Goal: Task Accomplishment & Management: Manage account settings

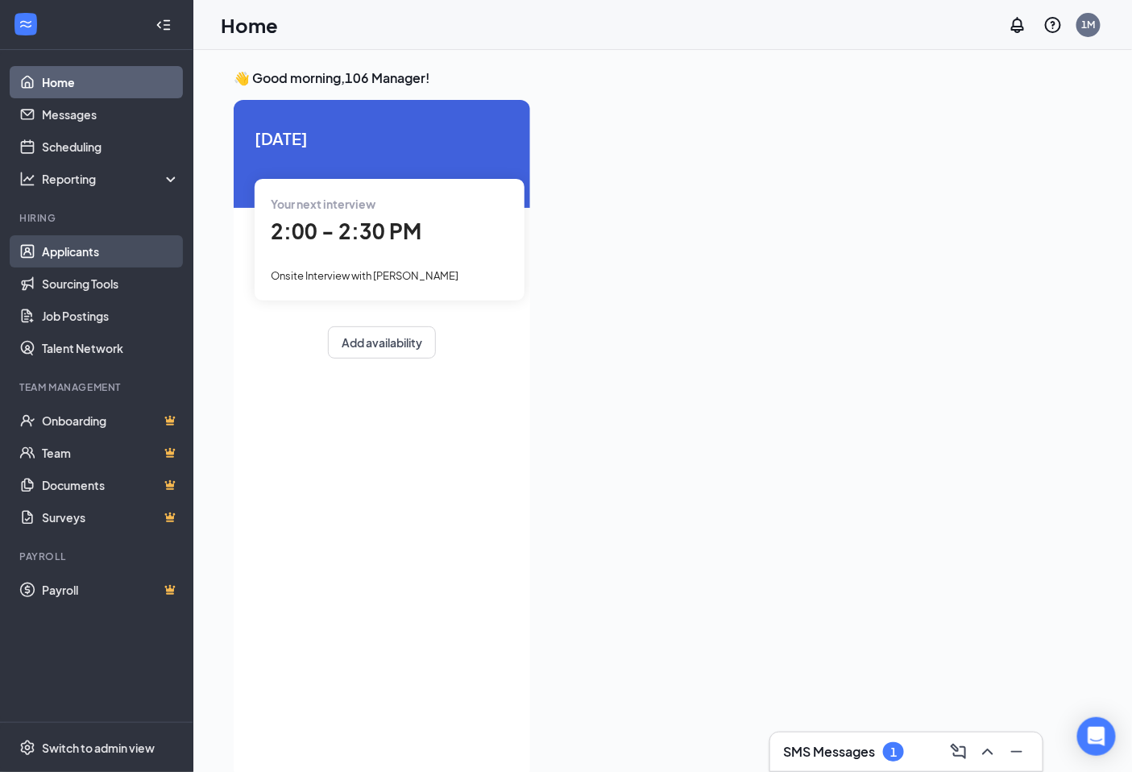
click at [95, 258] on link "Applicants" at bounding box center [111, 251] width 138 height 32
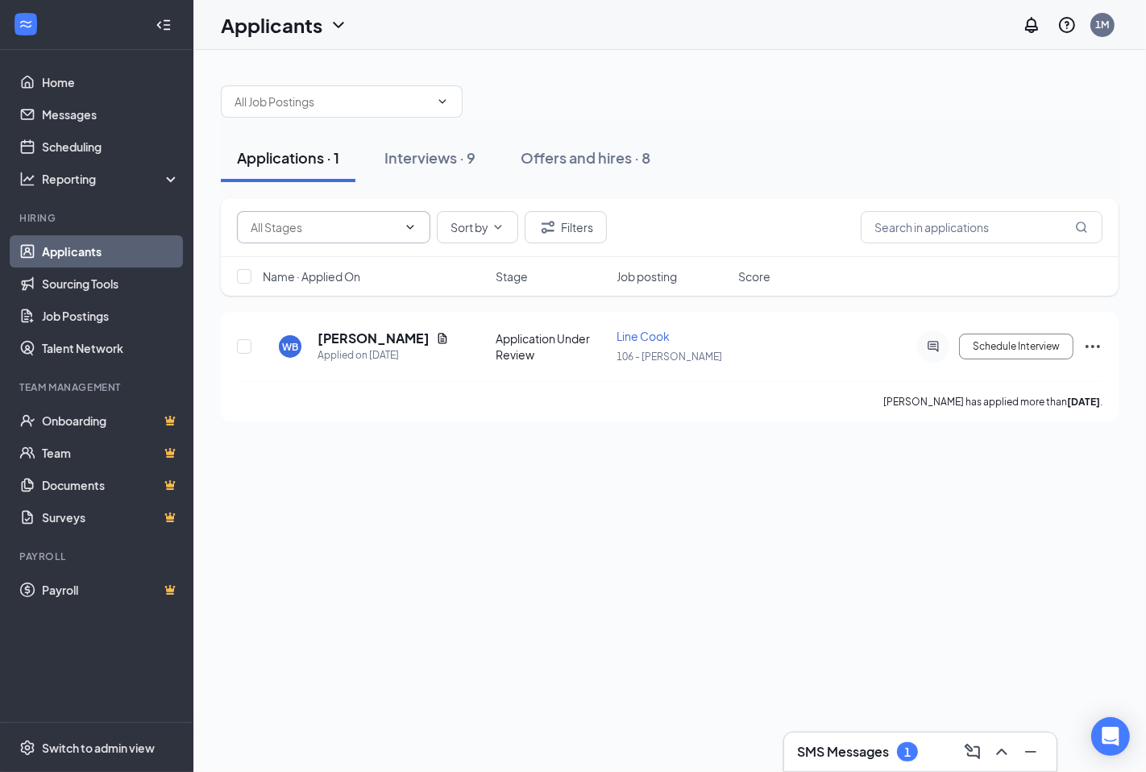
click at [288, 220] on input "text" at bounding box center [324, 227] width 147 height 18
click at [443, 259] on div "Application Under Review (5394)" at bounding box center [347, 265] width 193 height 55
type input "Application Under Review (5394)"
click at [448, 147] on div "Interviews · 0 / 9" at bounding box center [459, 157] width 114 height 20
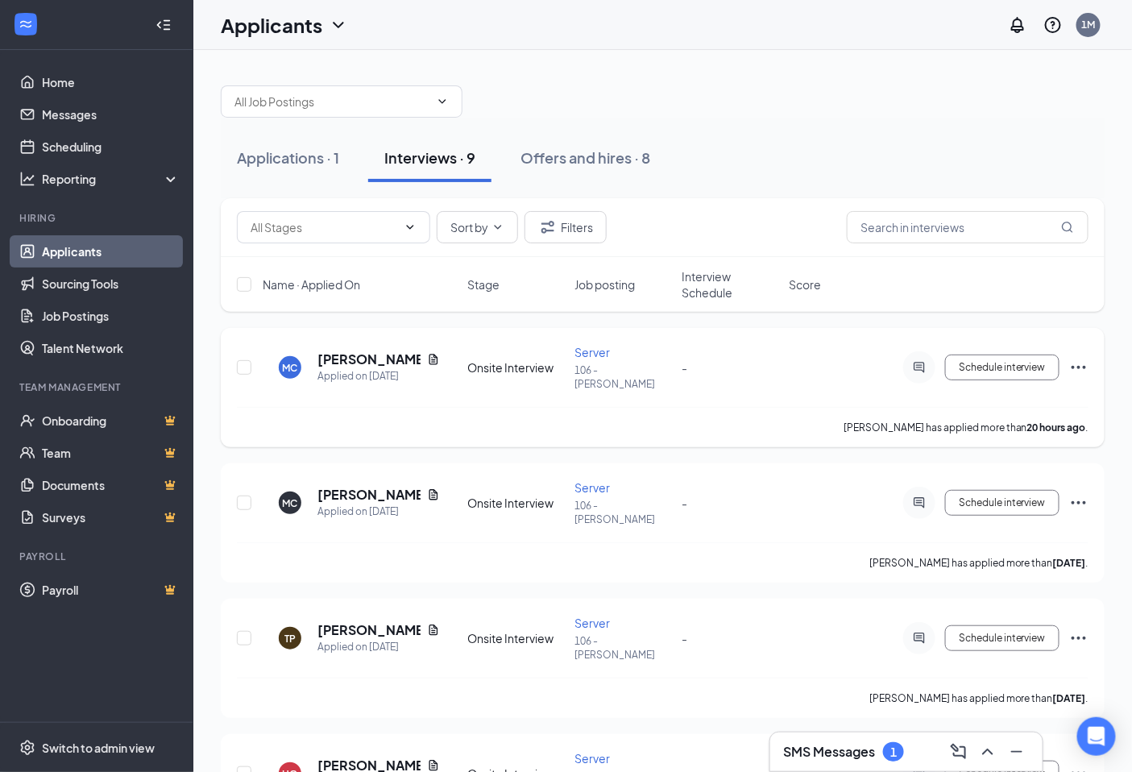
click at [1076, 359] on icon "Ellipses" at bounding box center [1078, 367] width 19 height 19
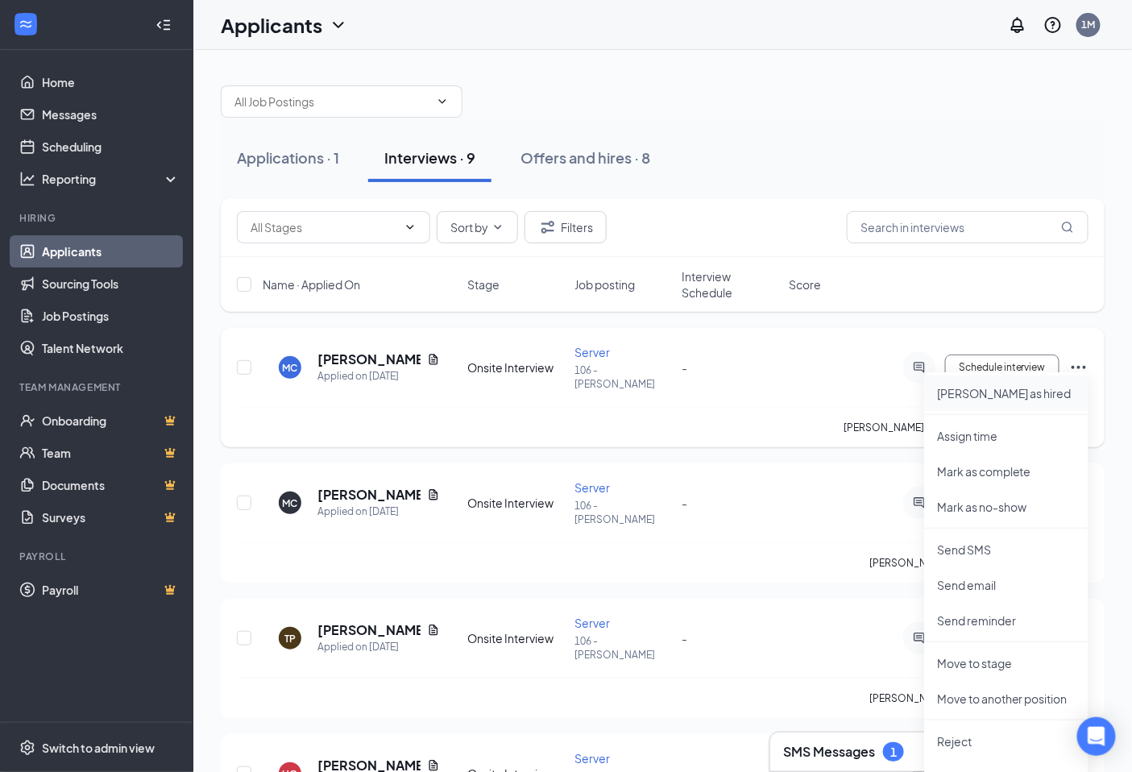
click at [1005, 393] on p "[PERSON_NAME] as hired" at bounding box center [1006, 393] width 139 height 16
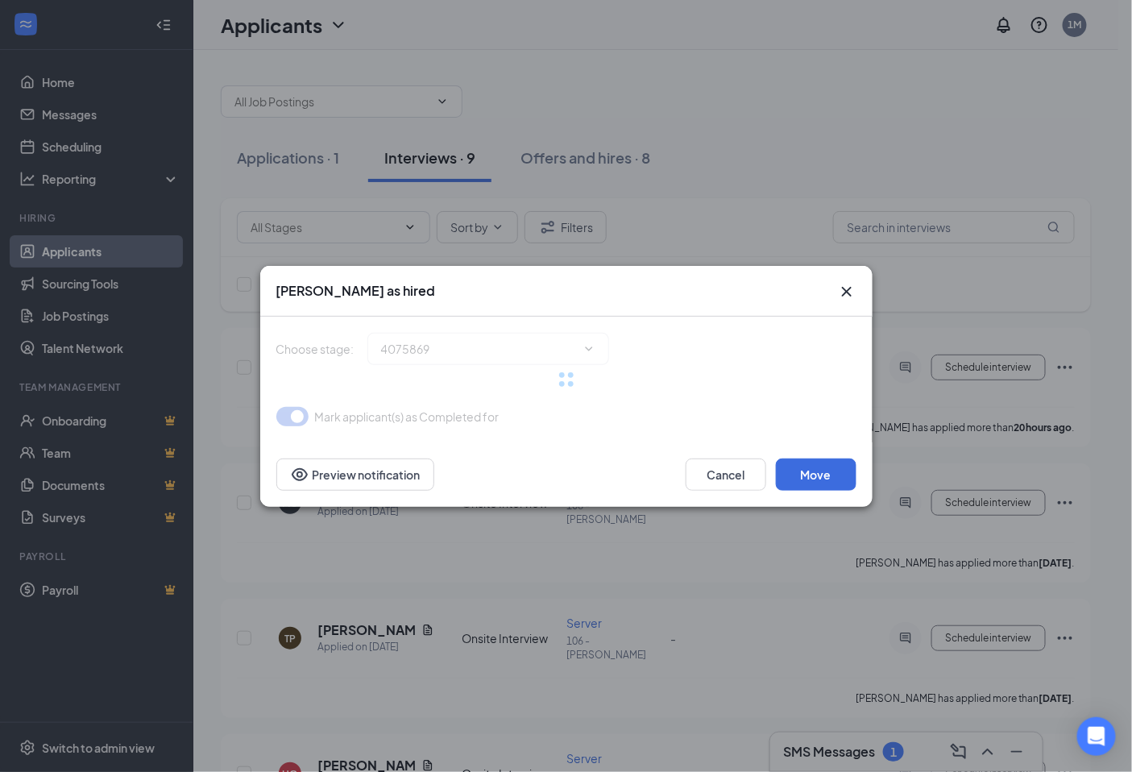
type input "Hiring Complete (final stage)"
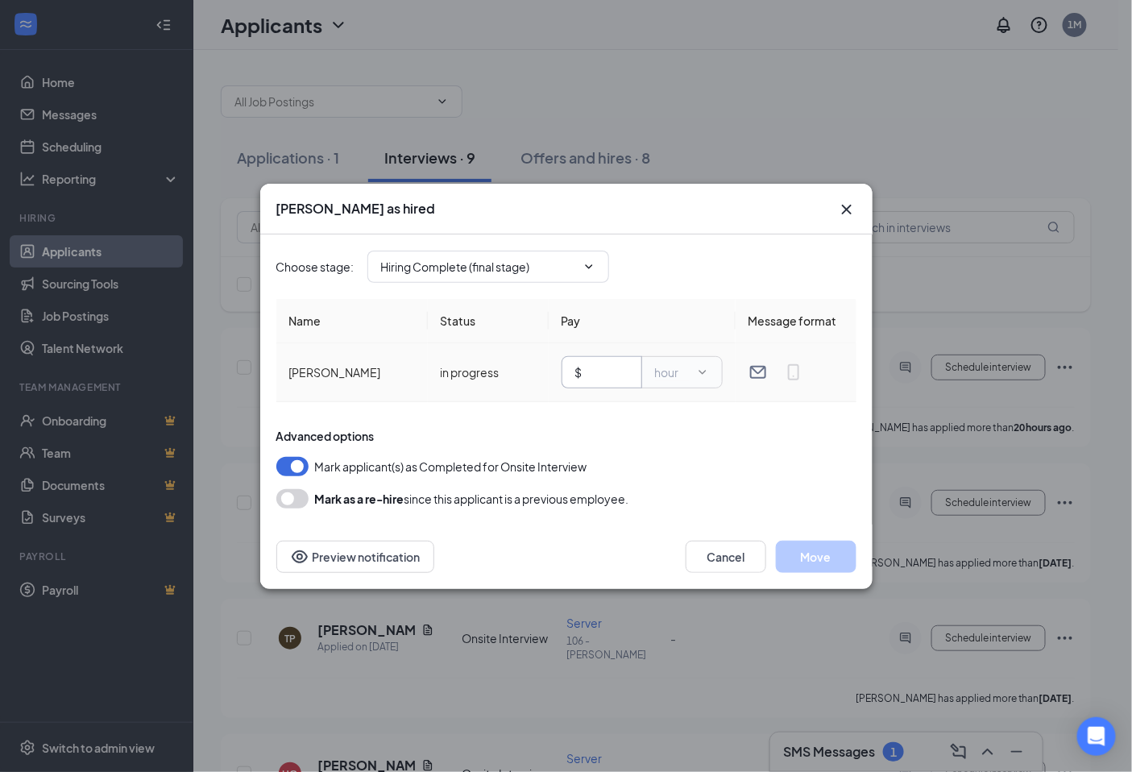
click at [616, 375] on input "text" at bounding box center [607, 372] width 43 height 18
type input "2.13"
click at [820, 545] on button "Move" at bounding box center [816, 557] width 81 height 32
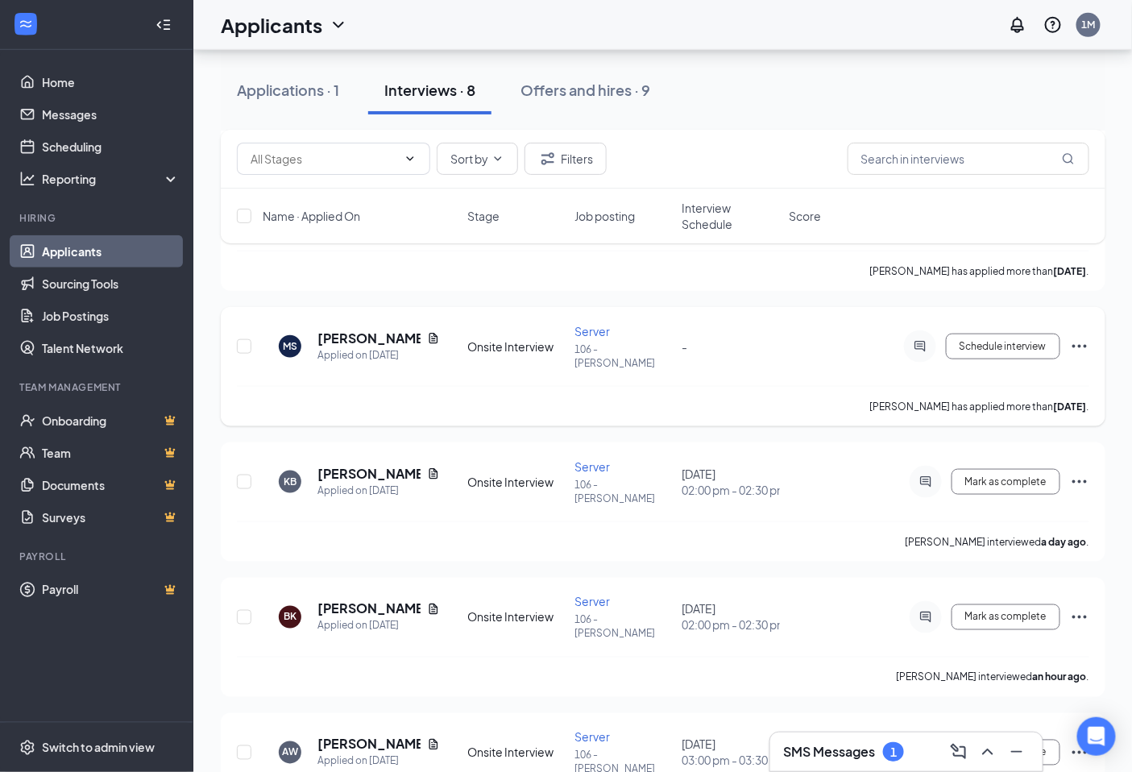
scroll to position [447, 0]
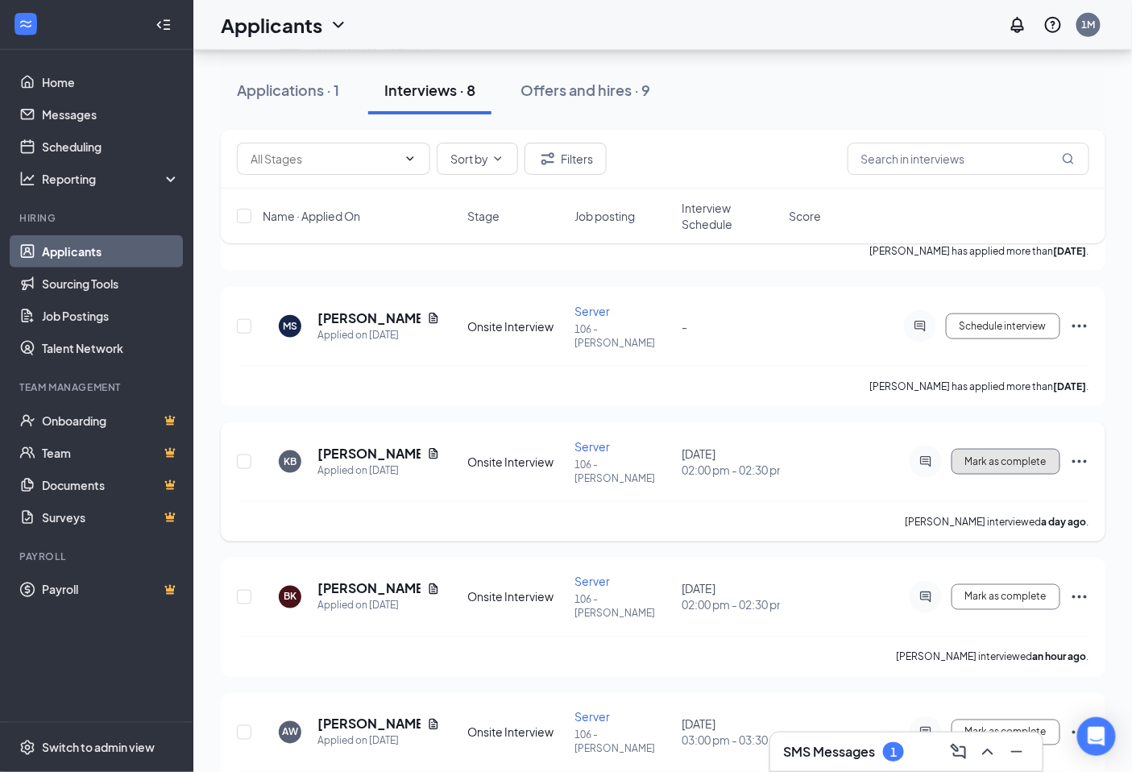
click at [1034, 456] on span "Mark as complete" at bounding box center [1005, 461] width 81 height 11
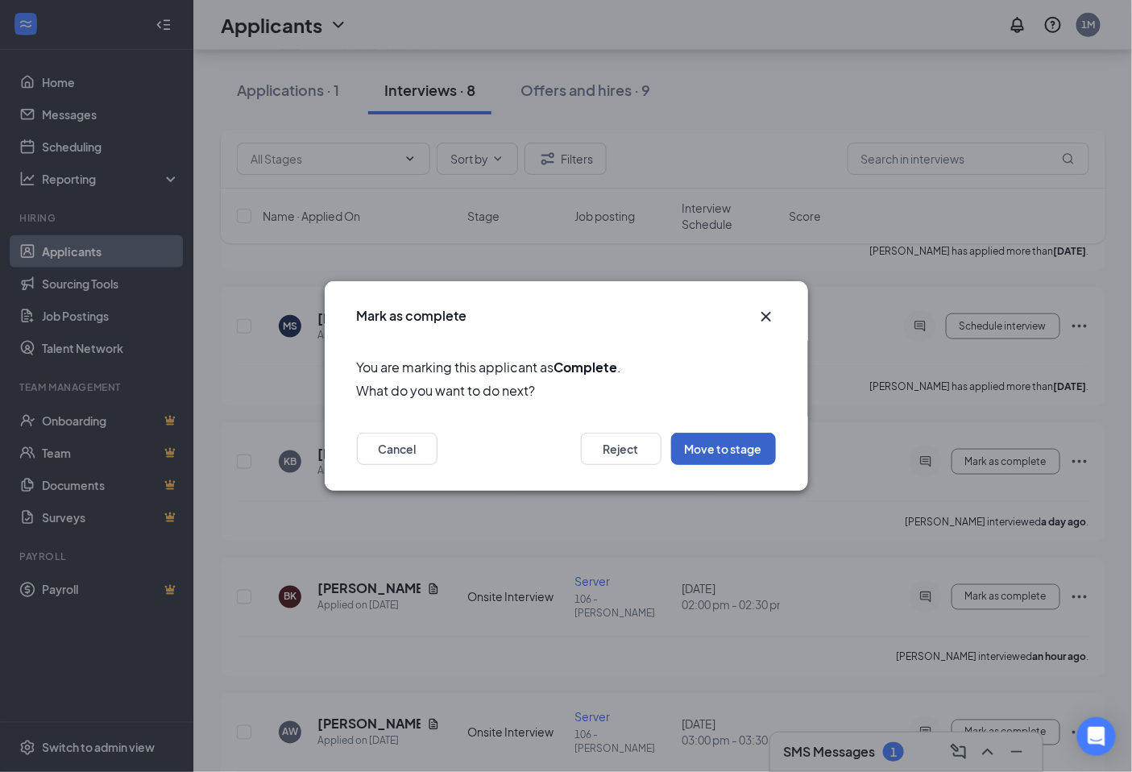
click at [728, 445] on button "Move to stage" at bounding box center [723, 449] width 105 height 32
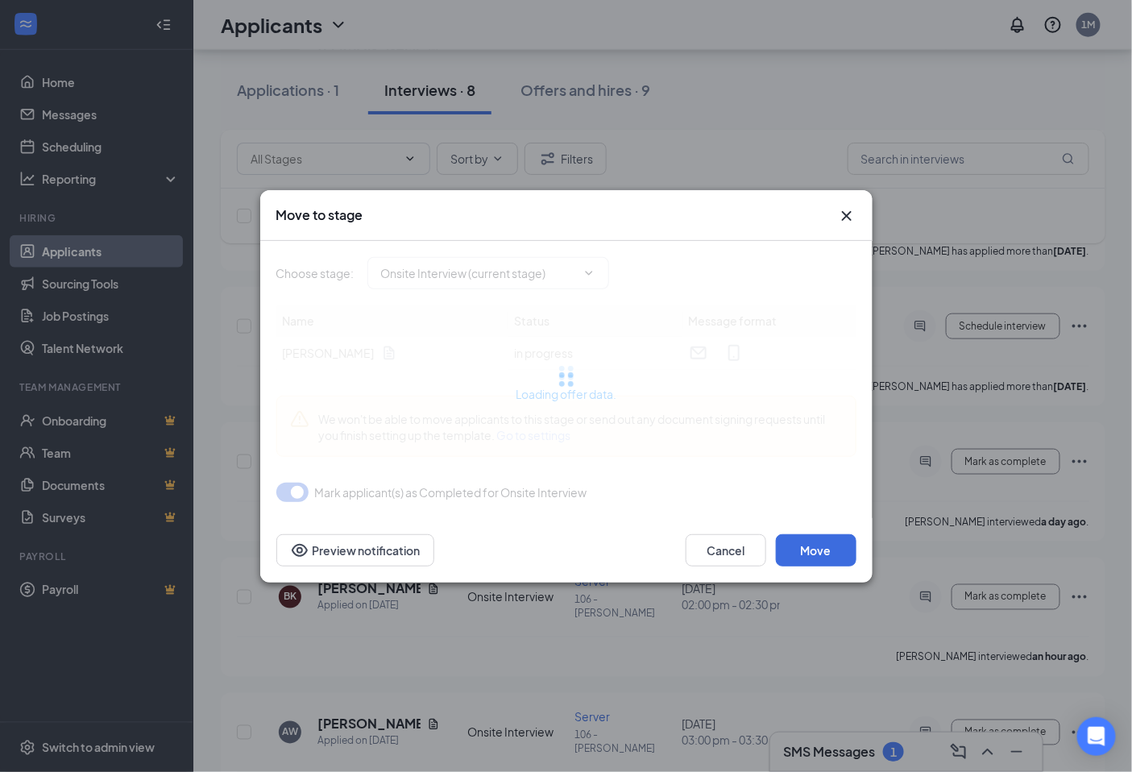
type input "Complete Formal Application (next stage)"
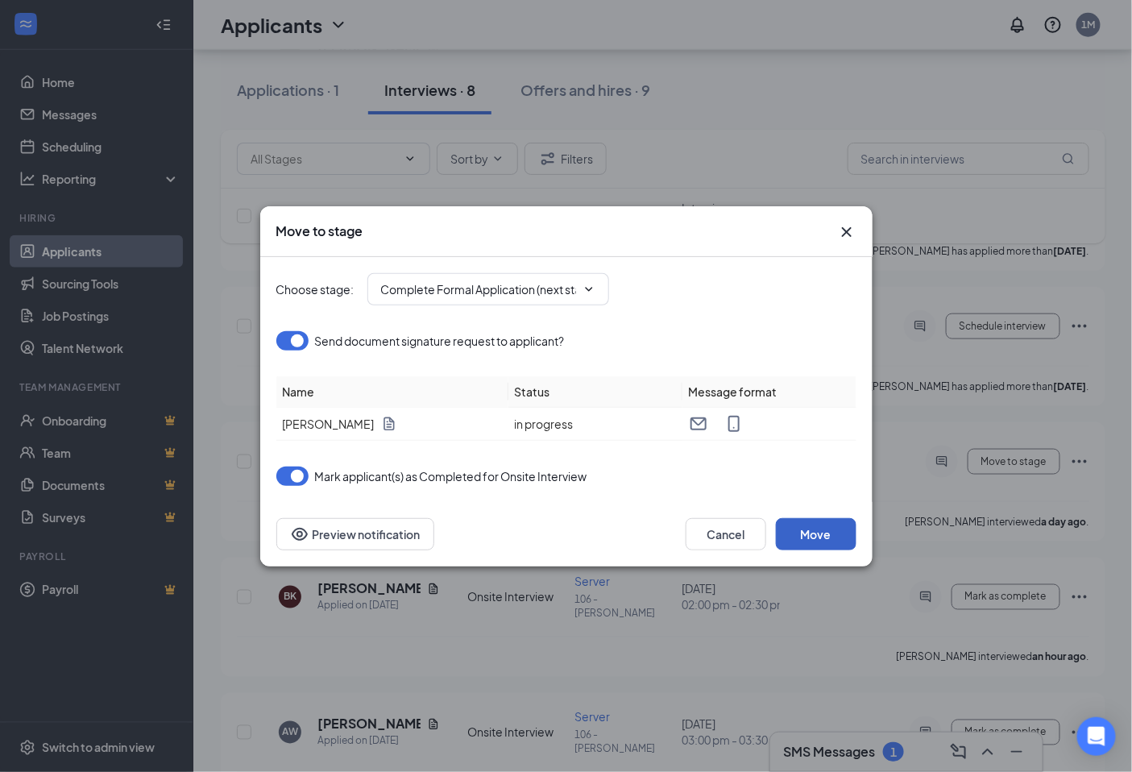
click at [828, 532] on button "Move" at bounding box center [816, 534] width 81 height 32
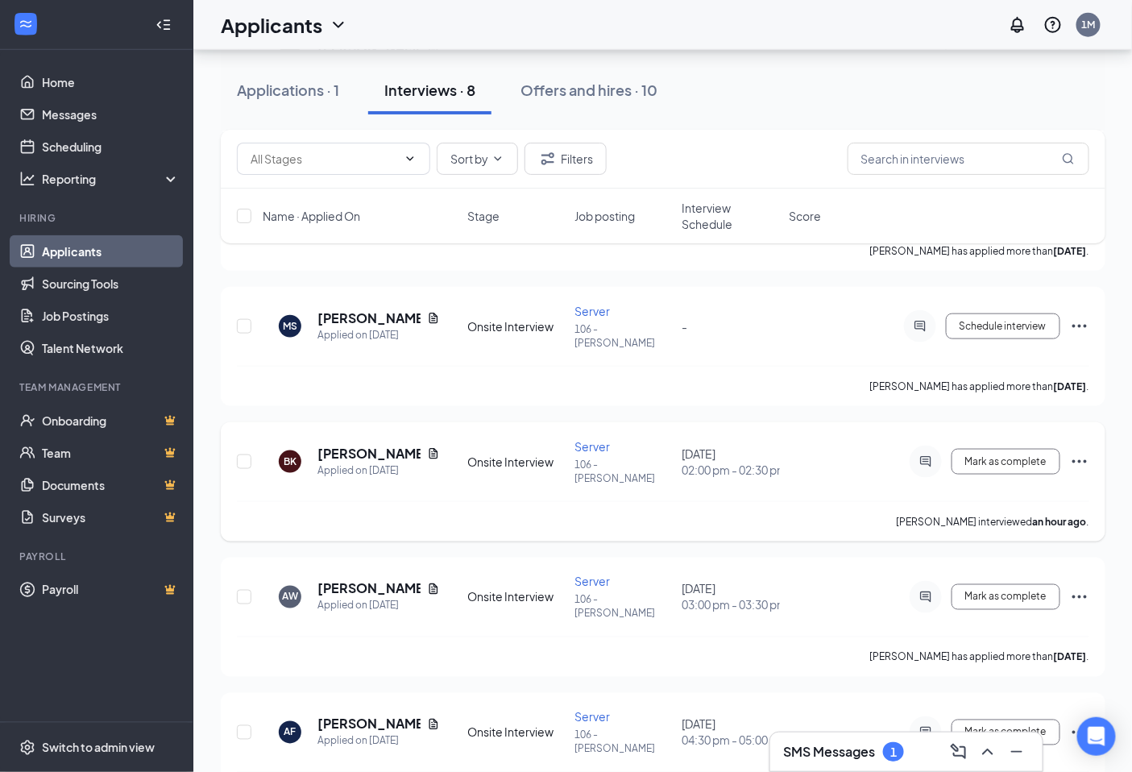
scroll to position [430, 0]
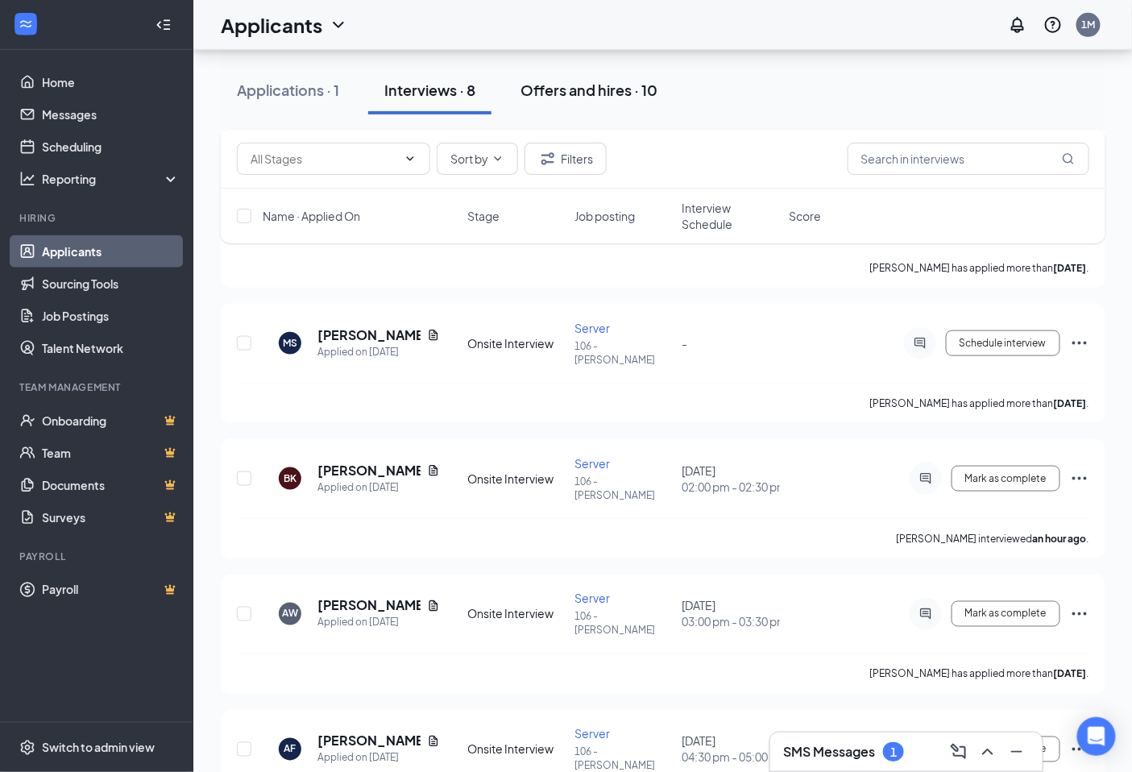
click at [616, 95] on div "Offers and hires · 10" at bounding box center [588, 90] width 137 height 20
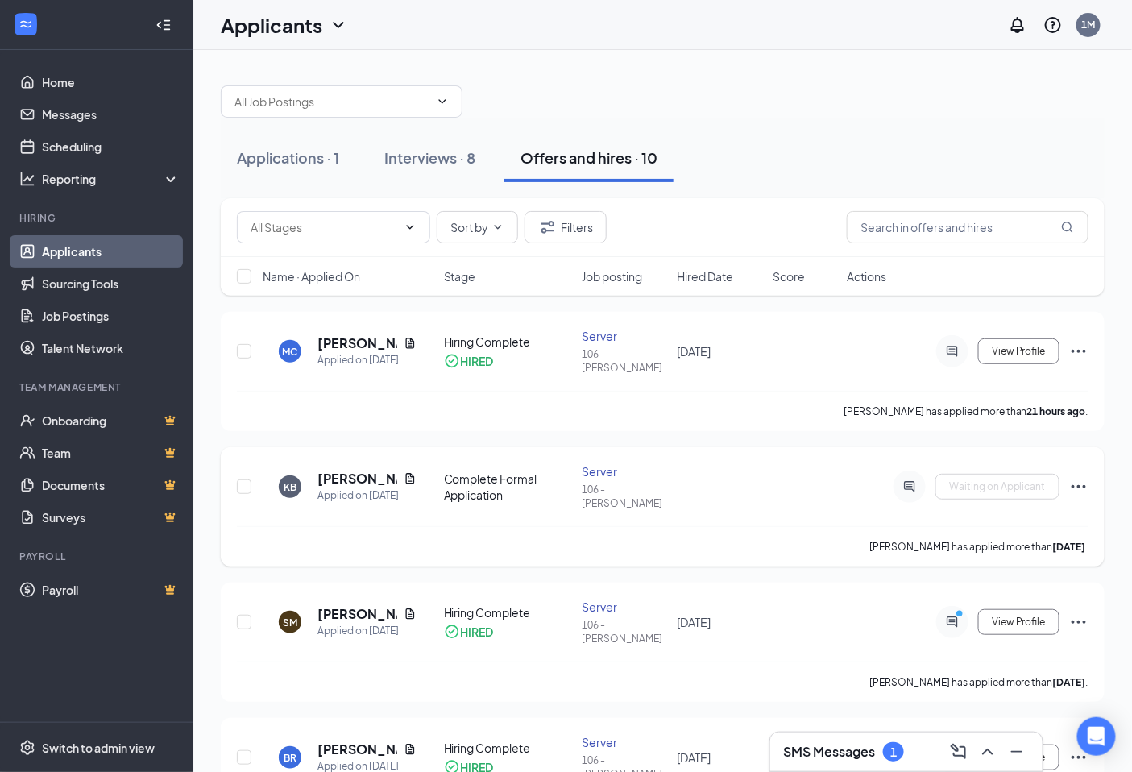
click at [1080, 477] on icon "Ellipses" at bounding box center [1078, 486] width 19 height 19
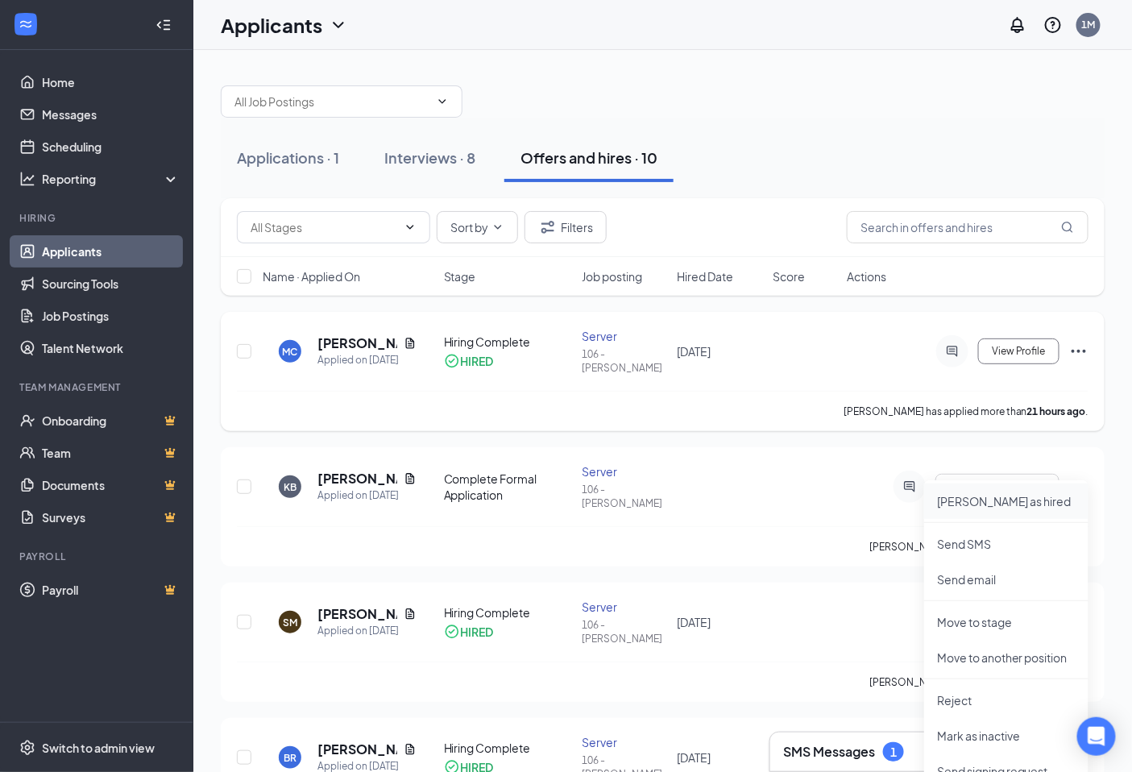
click at [1050, 514] on li "[PERSON_NAME] as hired" at bounding box center [1006, 500] width 164 height 35
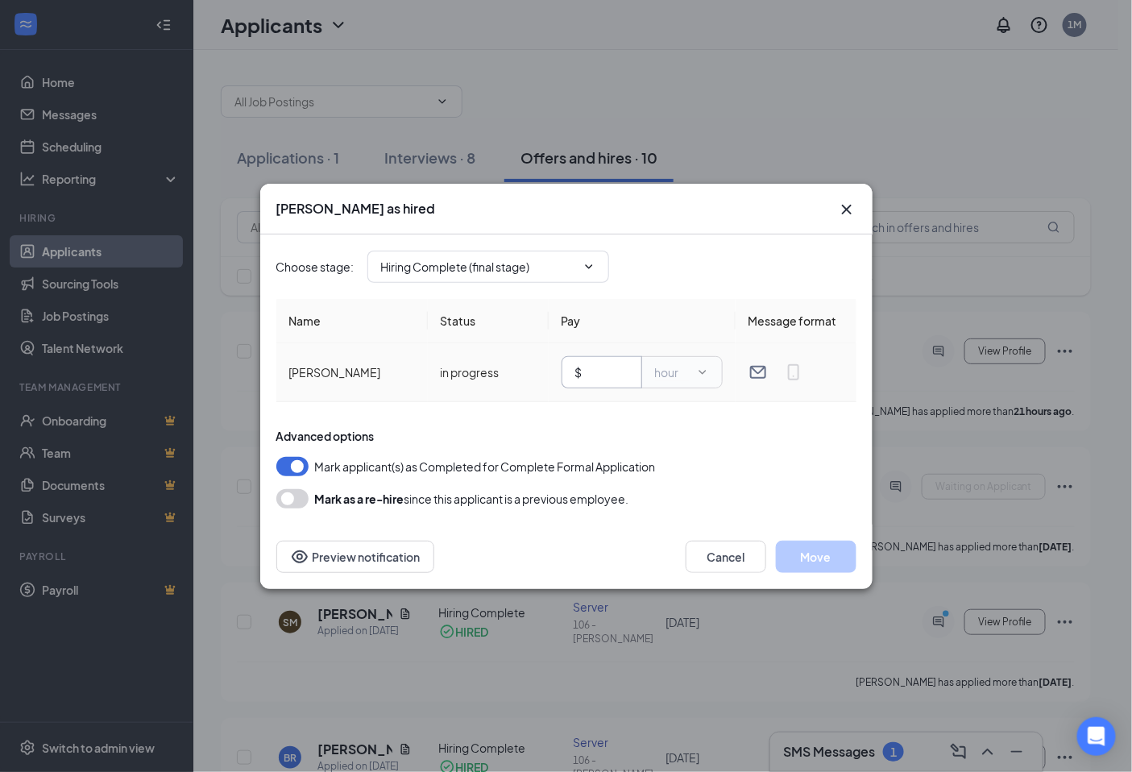
click at [600, 372] on input "text" at bounding box center [607, 372] width 43 height 18
type input "2.13"
click at [824, 553] on button "Move" at bounding box center [816, 557] width 81 height 32
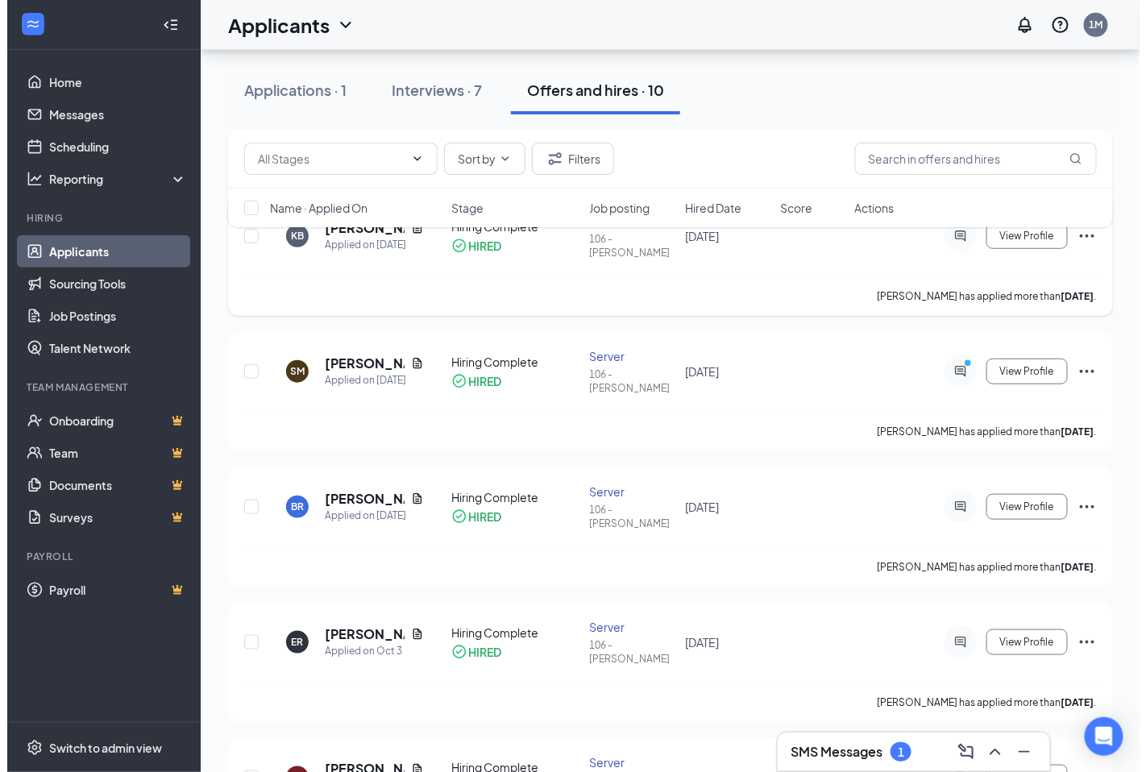
scroll to position [268, 0]
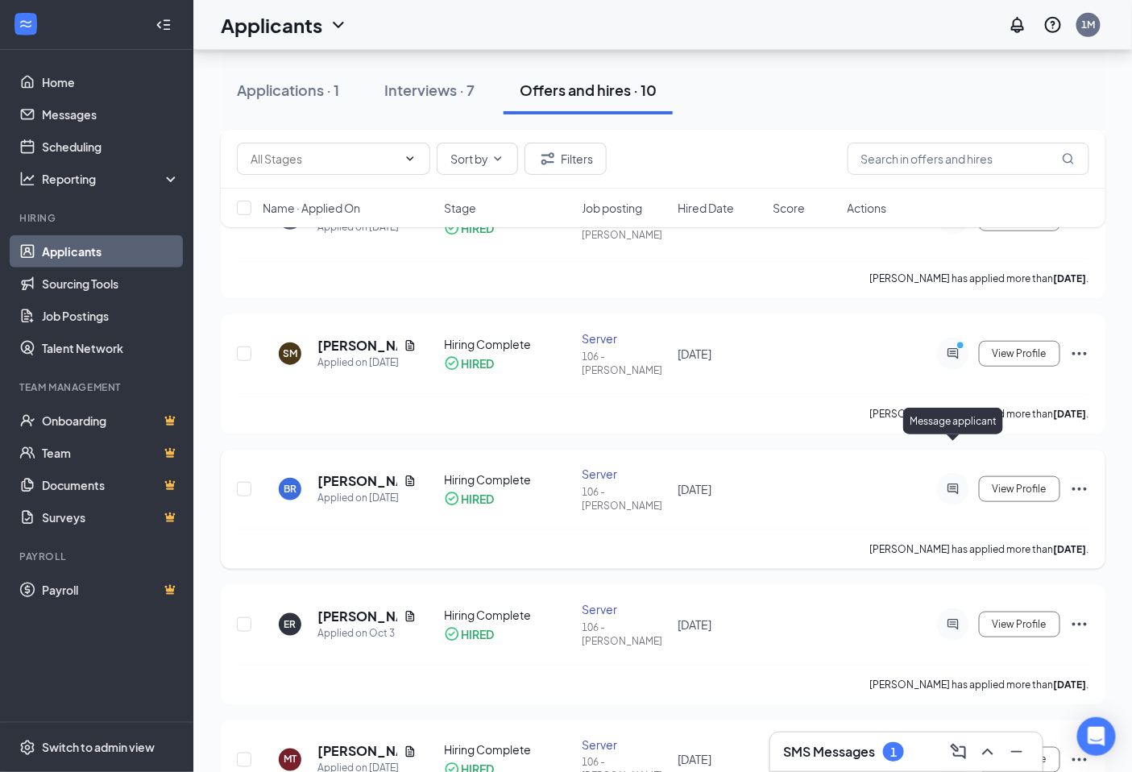
click at [961, 483] on icon "ActiveChat" at bounding box center [952, 489] width 19 height 13
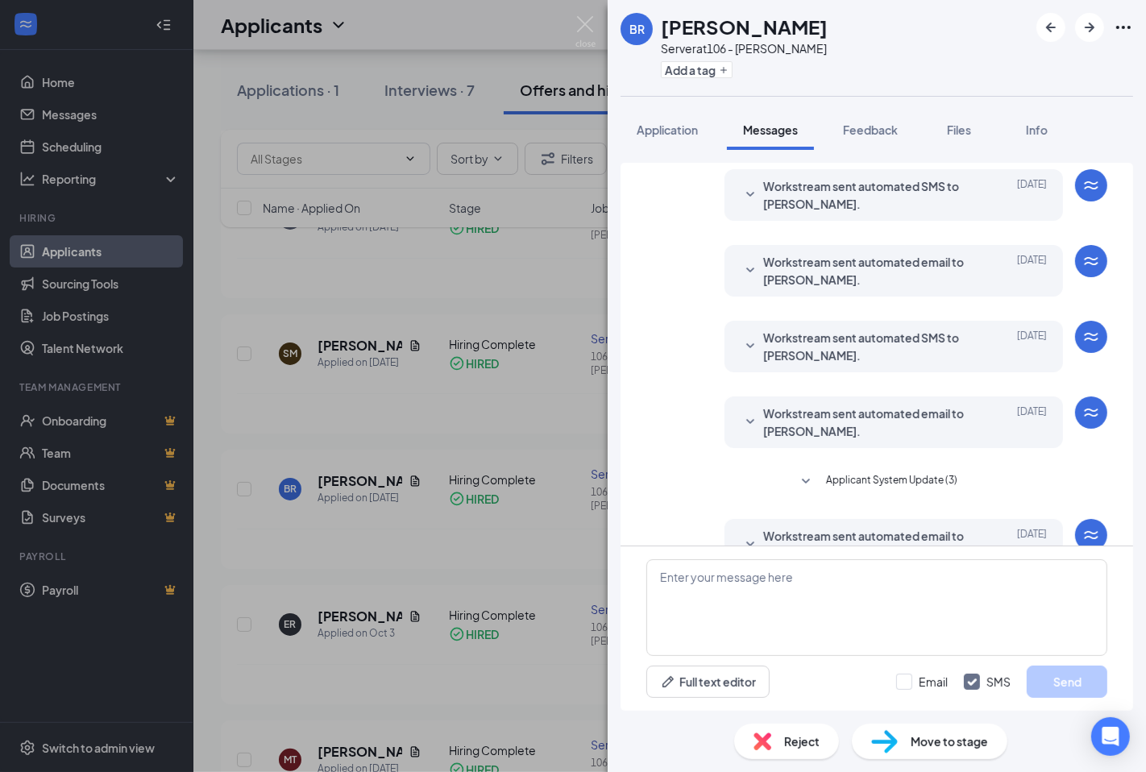
scroll to position [444, 0]
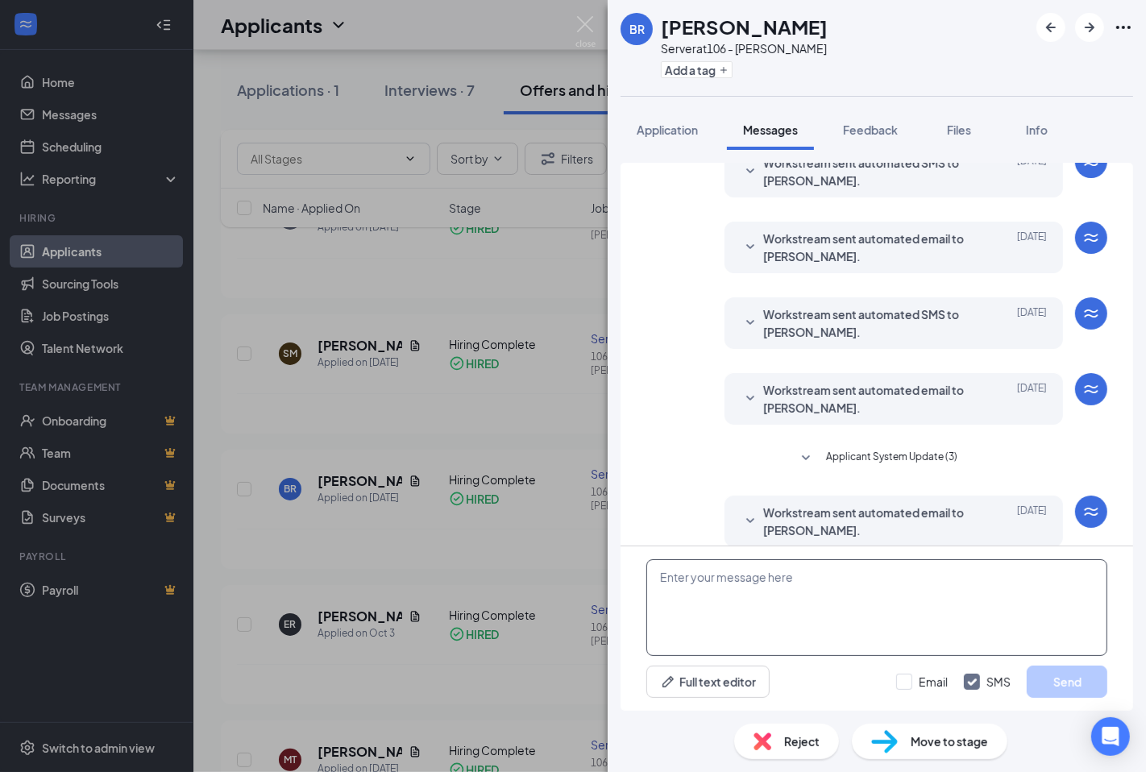
click at [880, 591] on textarea at bounding box center [876, 607] width 461 height 97
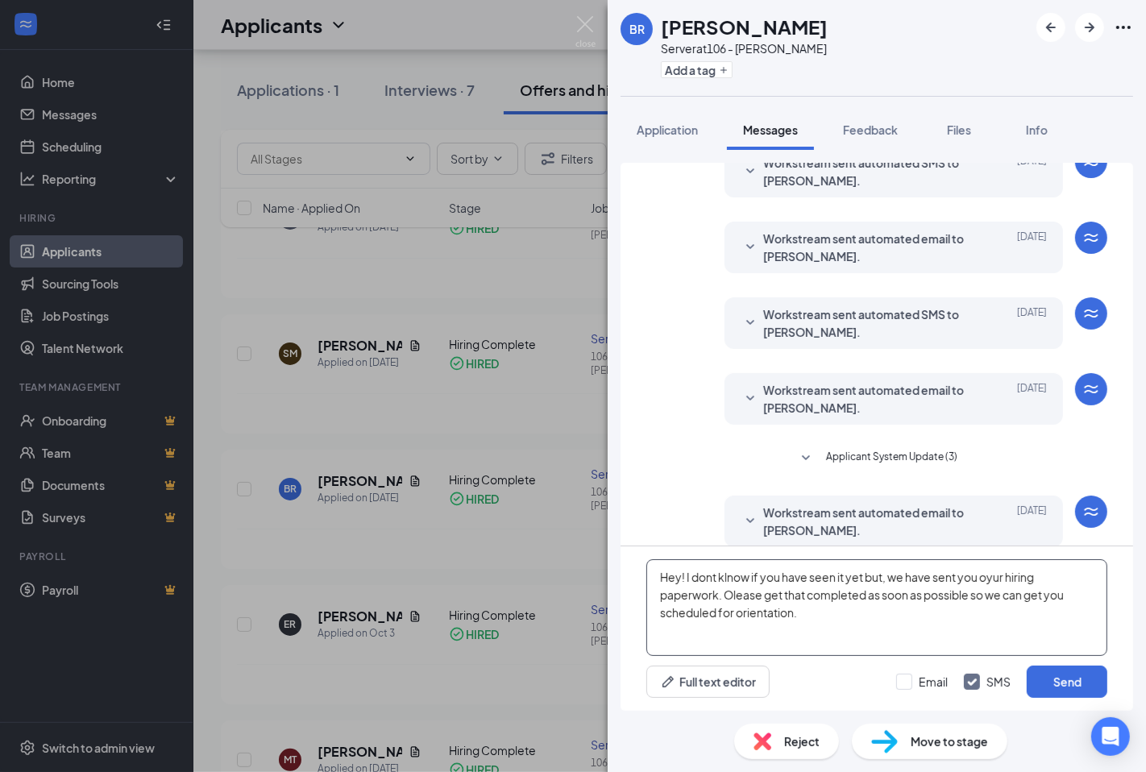
click at [744, 589] on textarea "Hey! I dont klnow if you have seen it yet but, we have sent you oyur hiring pap…" at bounding box center [876, 607] width 461 height 97
drag, startPoint x: 736, startPoint y: 589, endPoint x: 965, endPoint y: 608, distance: 230.4
click at [965, 616] on textarea "Hey! I dont klnow if you have seen it yet but, we have sent you oyur hiring pap…" at bounding box center [876, 607] width 461 height 97
click at [731, 600] on textarea "Hey! I dont klnow if you have seen it yet but, we have sent you oyur hiring pap…" at bounding box center [876, 607] width 461 height 97
click at [703, 573] on textarea "Hey! I dont klnow if you have seen it yet but, we have sent you oyur hiring pap…" at bounding box center [876, 607] width 461 height 97
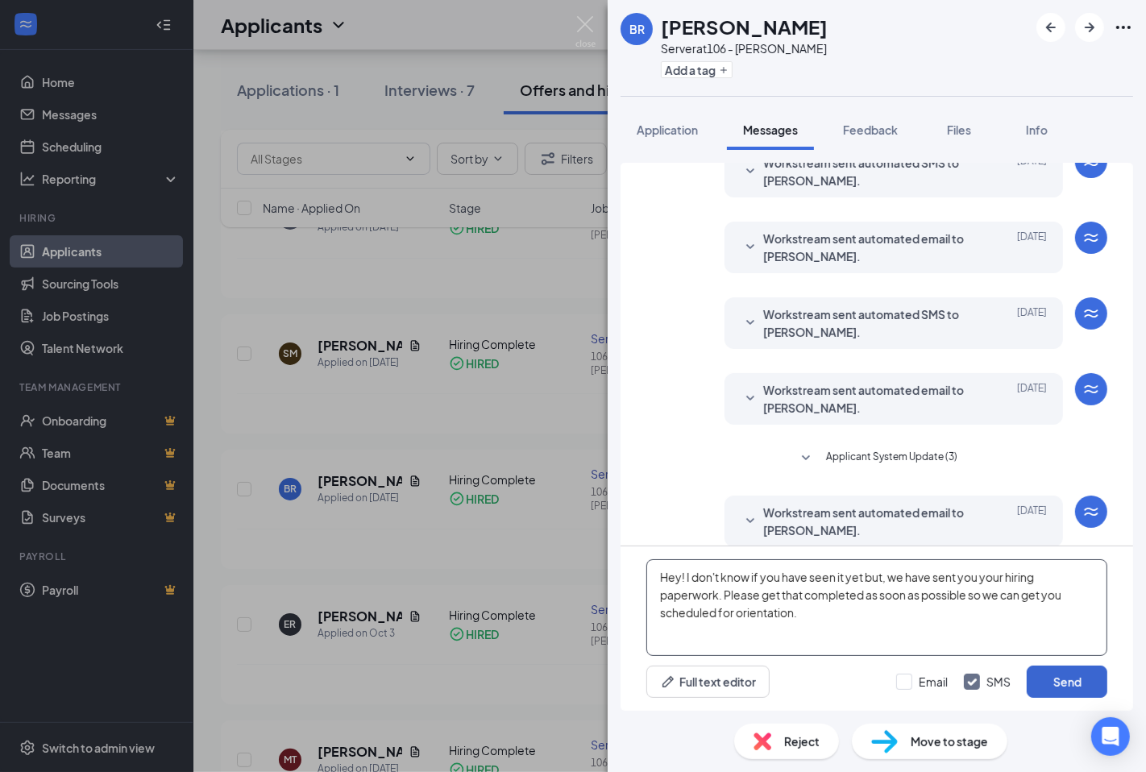
type textarea "Hey! I don't know if you have seen it yet but, we have sent you your hiring pap…"
click at [1055, 686] on button "Send" at bounding box center [1066, 681] width 81 height 32
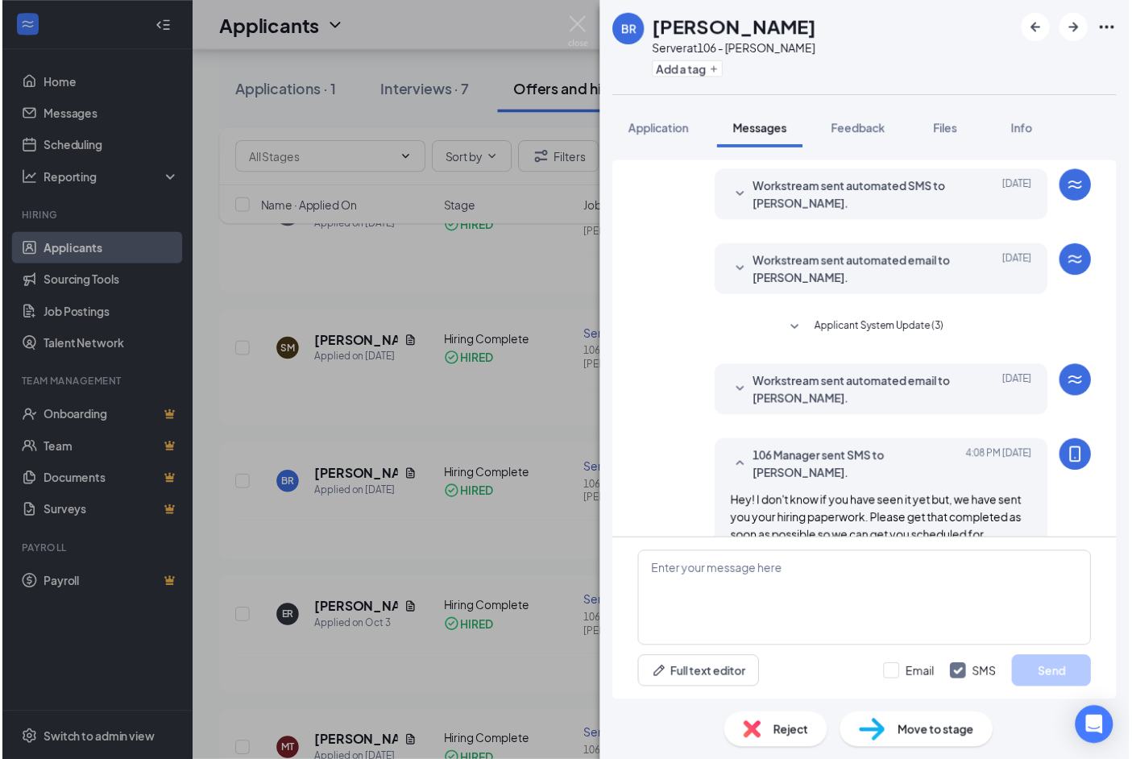
scroll to position [583, 0]
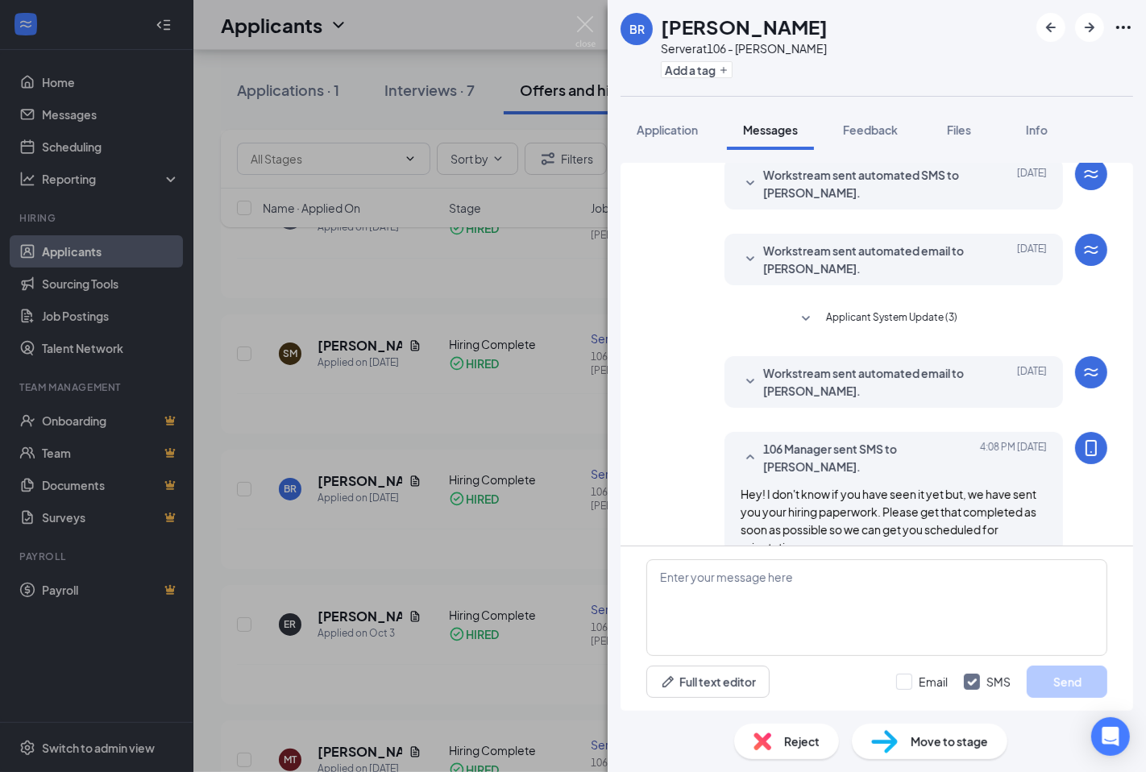
click at [375, 541] on div "BR [PERSON_NAME] Server at 106 - [PERSON_NAME] Add a tag Application Messages F…" at bounding box center [573, 386] width 1146 height 772
